Goal: Information Seeking & Learning: Learn about a topic

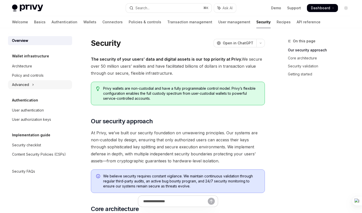
click at [32, 86] on icon "Toggle Advanced section" at bounding box center [33, 85] width 2 height 6
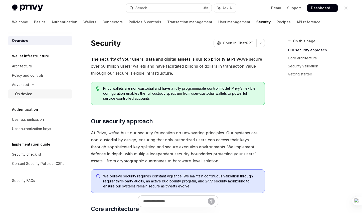
click at [29, 92] on div "On device" at bounding box center [23, 94] width 17 height 6
type textarea "*"
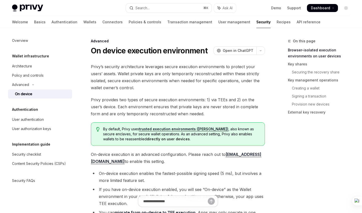
click at [193, 79] on span "Privy’s security architecture leverages secure execution environments to protec…" at bounding box center [178, 77] width 174 height 28
click at [116, 48] on h1 "On device execution environment" at bounding box center [149, 50] width 117 height 9
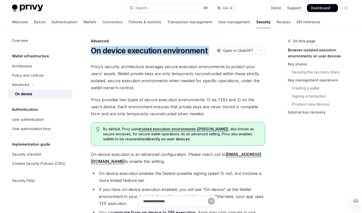
click at [116, 48] on h1 "On device execution environment" at bounding box center [149, 50] width 117 height 9
click at [123, 50] on h1 "On device execution environment" at bounding box center [149, 50] width 117 height 9
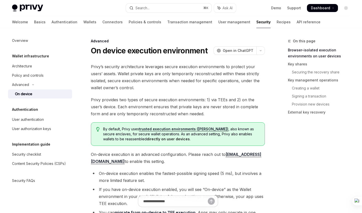
click at [123, 50] on h1 "On device execution environment" at bounding box center [149, 50] width 117 height 9
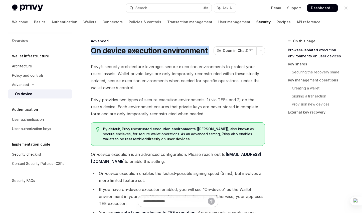
click at [123, 50] on h1 "On device execution environment" at bounding box center [149, 50] width 117 height 9
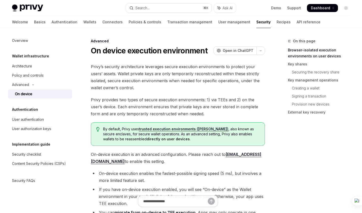
click at [197, 111] on span "Privy provides two types of secure execution environments: 1) via TEEs and 2) o…" at bounding box center [178, 106] width 174 height 21
